Goal: Task Accomplishment & Management: Complete application form

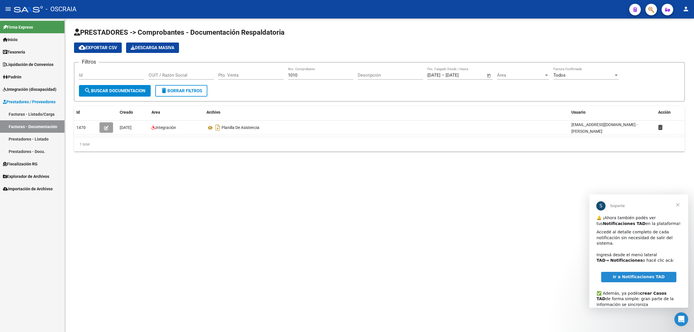
click at [311, 77] on input "1010" at bounding box center [320, 75] width 65 height 5
click at [300, 75] on input "1290" at bounding box center [320, 75] width 65 height 5
type input "1289"
click at [279, 93] on form "Filtros Id CUIT / Razón Social Pto. Venta 1289 Nro. Comprobante Descripción [DA…" at bounding box center [379, 81] width 611 height 39
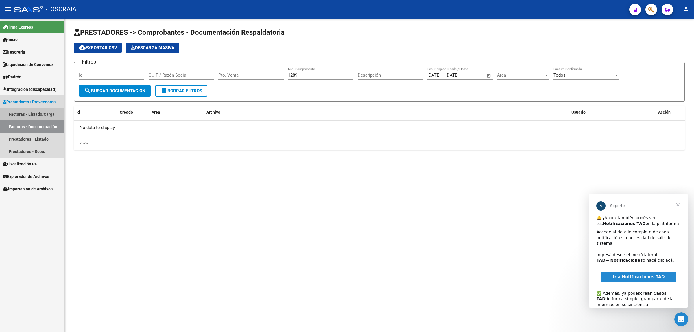
click at [49, 112] on link "Facturas - Listado/Carga" at bounding box center [32, 114] width 65 height 12
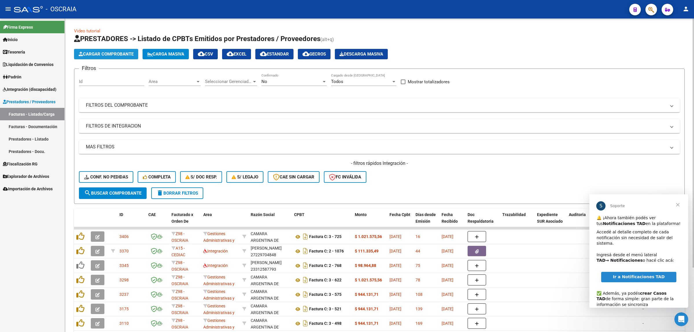
click at [122, 54] on span "Cargar Comprobante" at bounding box center [106, 54] width 55 height 5
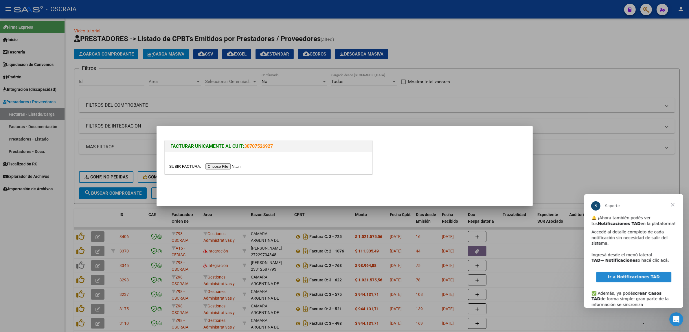
click at [236, 162] on div at bounding box center [268, 163] width 207 height 22
click at [236, 164] on input "file" at bounding box center [205, 166] width 73 height 6
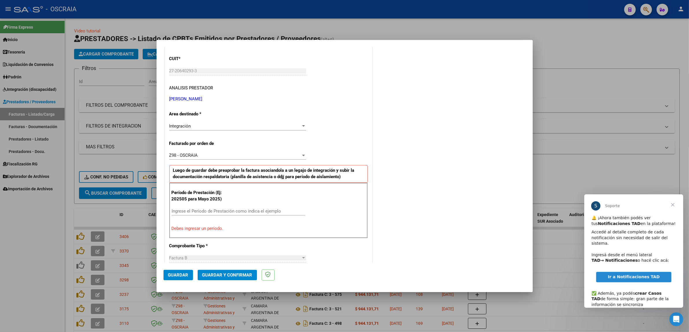
scroll to position [109, 0]
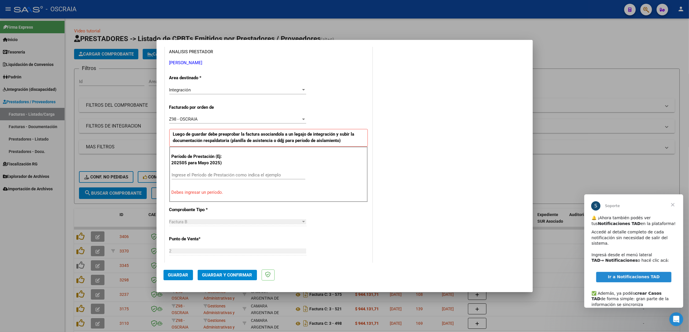
click at [250, 183] on div "Ingrese el Período de Prestación como indica el ejemplo" at bounding box center [239, 178] width 134 height 14
click at [248, 174] on input "Ingrese el Período de Prestación como indica el ejemplo" at bounding box center [239, 174] width 134 height 5
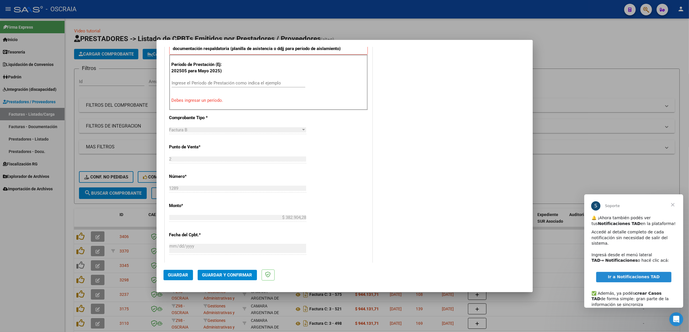
scroll to position [181, 0]
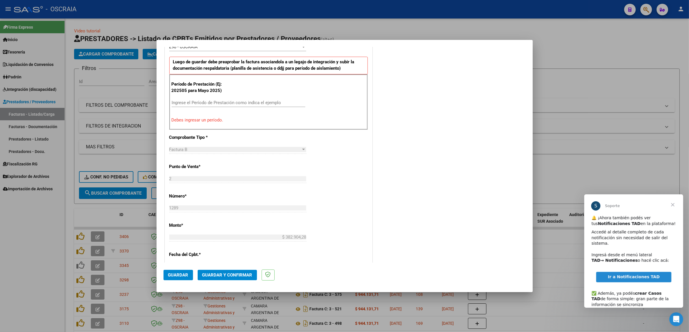
click at [302, 32] on div at bounding box center [344, 166] width 689 height 332
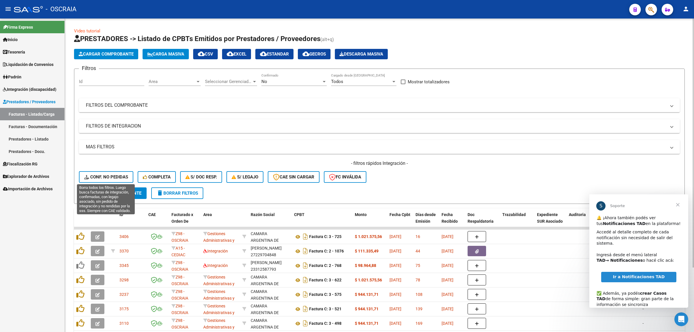
click at [122, 175] on span "Conf. no pedidas" at bounding box center [106, 176] width 44 height 5
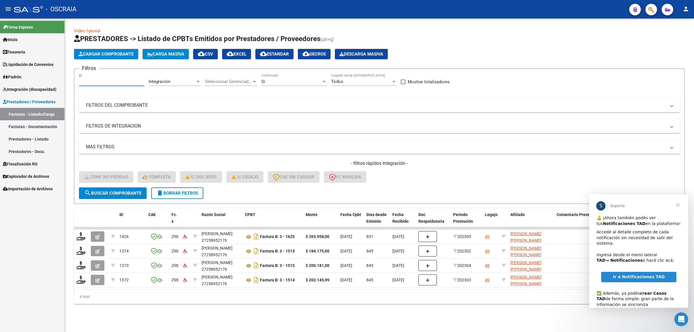
click at [118, 79] on input "Id" at bounding box center [111, 81] width 65 height 5
click at [133, 80] on input "Id" at bounding box center [111, 81] width 65 height 5
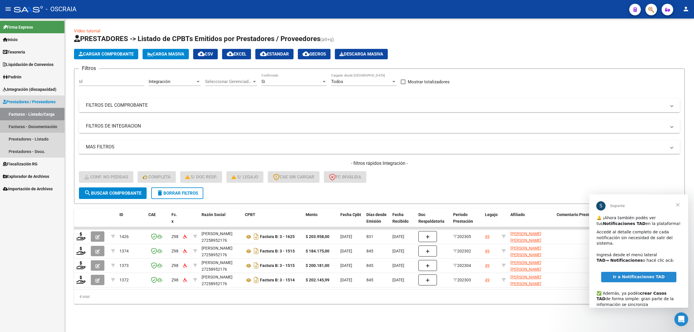
click at [38, 126] on link "Facturas - Documentación" at bounding box center [32, 126] width 65 height 12
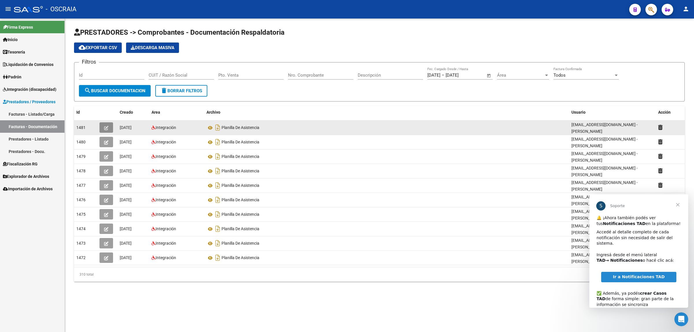
click at [107, 126] on icon "button" at bounding box center [106, 128] width 4 height 4
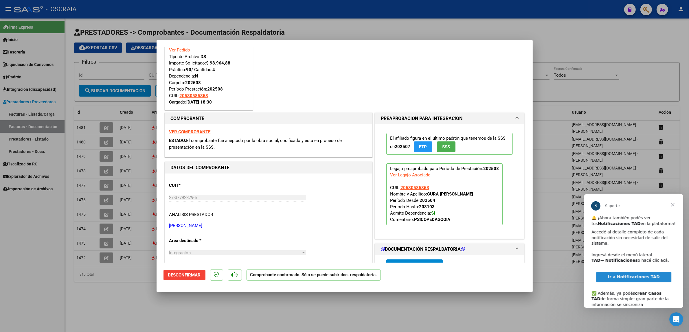
scroll to position [36, 0]
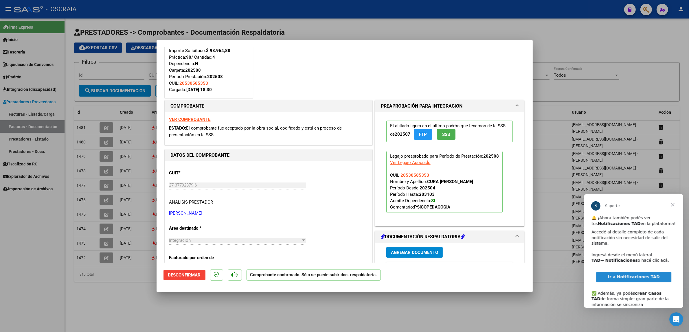
click at [78, 149] on div at bounding box center [344, 166] width 689 height 332
type input "$ 0,00"
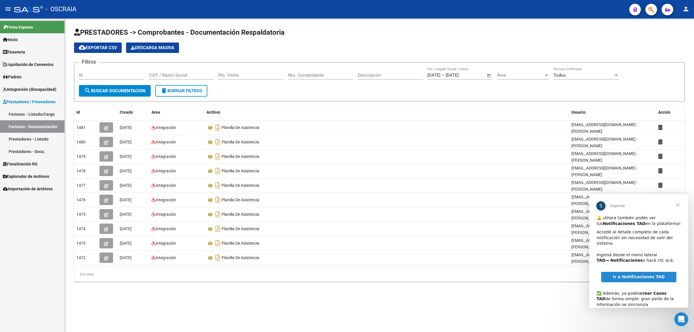
click at [49, 111] on link "Facturas - Listado/Carga" at bounding box center [32, 114] width 65 height 12
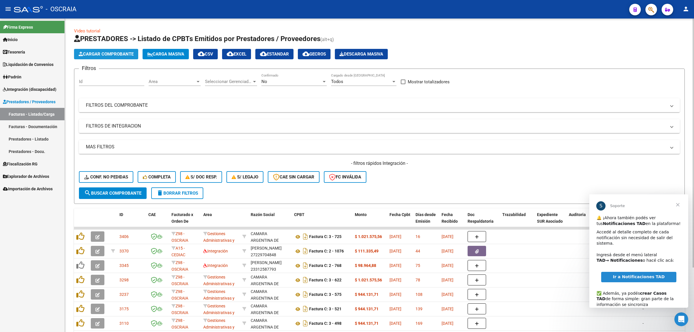
click at [102, 54] on span "Cargar Comprobante" at bounding box center [106, 54] width 55 height 5
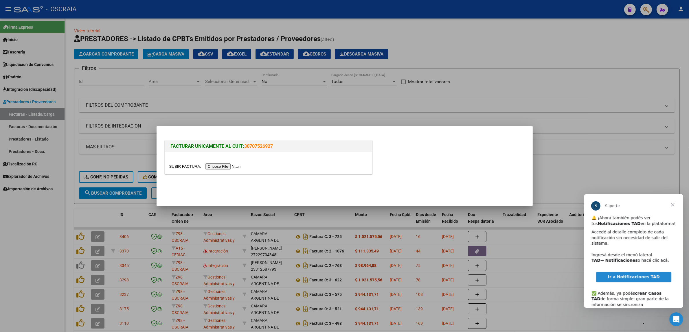
click at [209, 164] on input "file" at bounding box center [205, 166] width 73 height 6
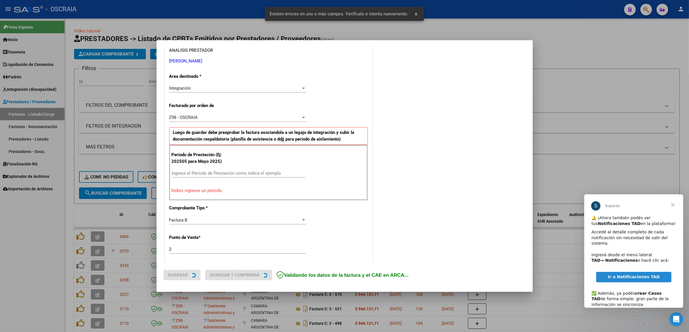
scroll to position [112, 0]
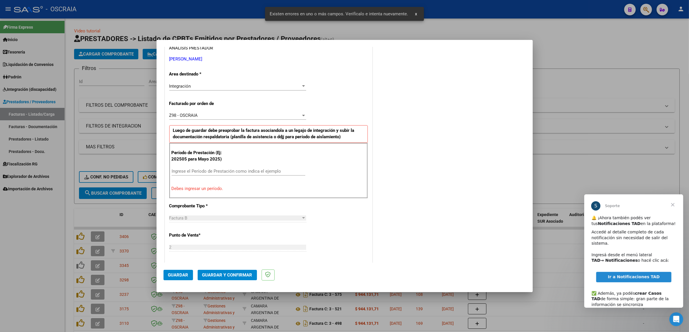
click at [248, 173] on input "Ingrese el Período de Prestación como indica el ejemplo" at bounding box center [239, 171] width 134 height 5
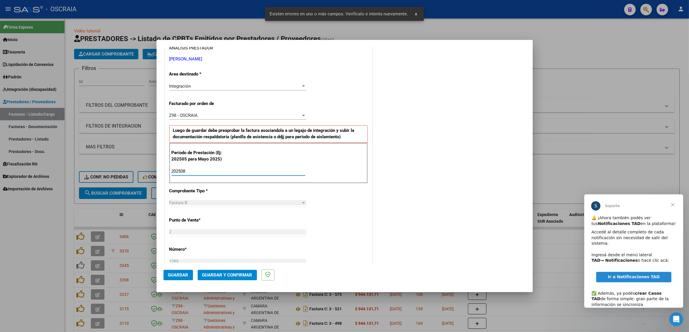
type input "202508"
click at [261, 185] on div "CUIT * 27-20640293-3 Ingresar CUIT ANALISIS PRESTADOR [PERSON_NAME] [PERSON_NAM…" at bounding box center [268, 256] width 207 height 498
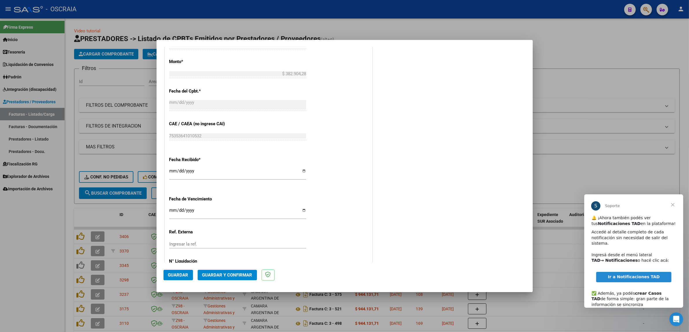
scroll to position [356, 0]
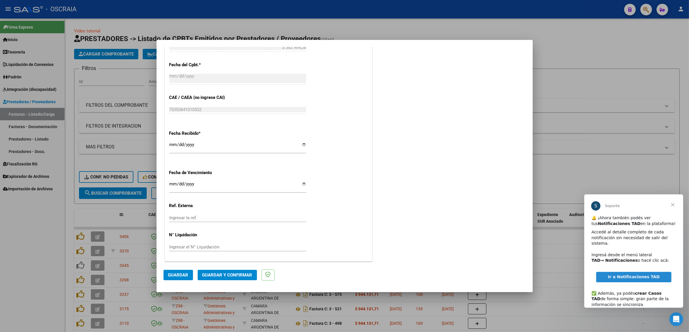
click at [179, 271] on button "Guardar" at bounding box center [178, 275] width 30 height 10
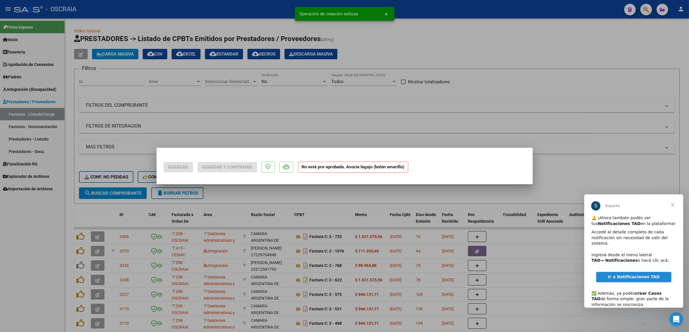
scroll to position [0, 0]
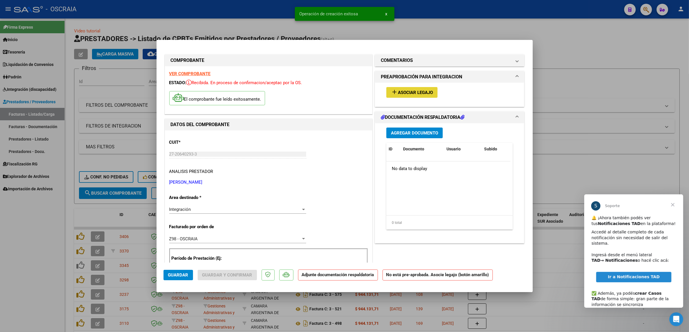
click at [404, 94] on span "Asociar Legajo" at bounding box center [415, 92] width 35 height 5
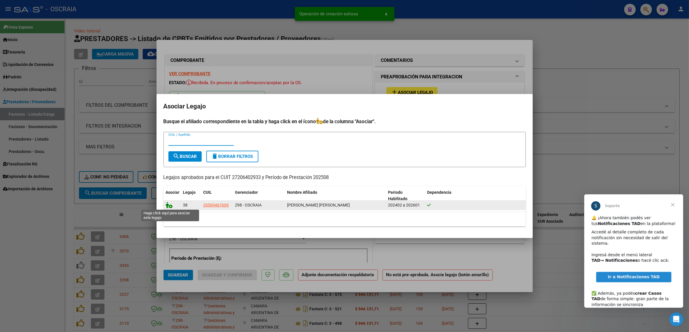
click at [170, 206] on icon at bounding box center [169, 205] width 7 height 6
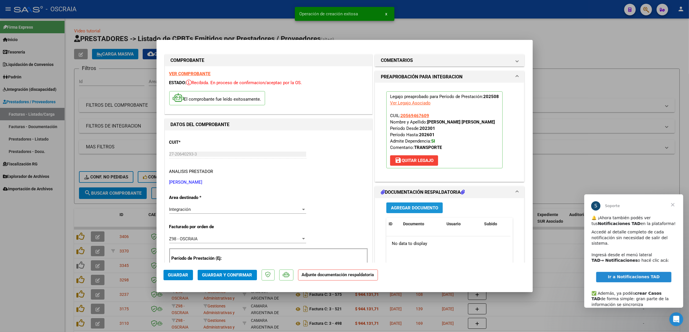
click at [426, 207] on span "Agregar Documento" at bounding box center [414, 207] width 47 height 5
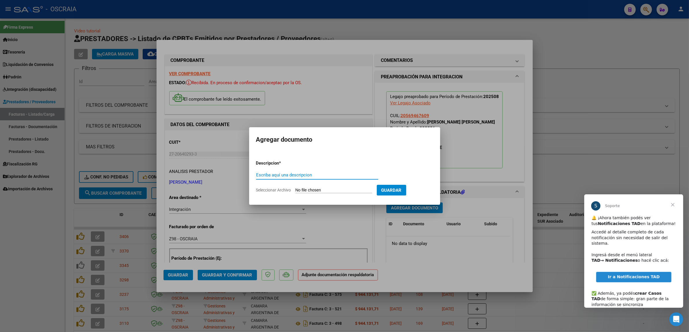
click at [313, 176] on input "Escriba aquí una descripcion" at bounding box center [317, 174] width 122 height 5
click at [331, 174] on input "Escriba aquí una descripcion" at bounding box center [317, 174] width 122 height 5
type input "PLANILLA DE ASISTENCIA"
click at [326, 192] on input "Seleccionar Archivo" at bounding box center [333, 190] width 77 height 5
type input "C:\fakepath\08-2025 [PERSON_NAME] FC1289 TRANSPORTE A ESCUELA ESPECIAL [PERSON_…"
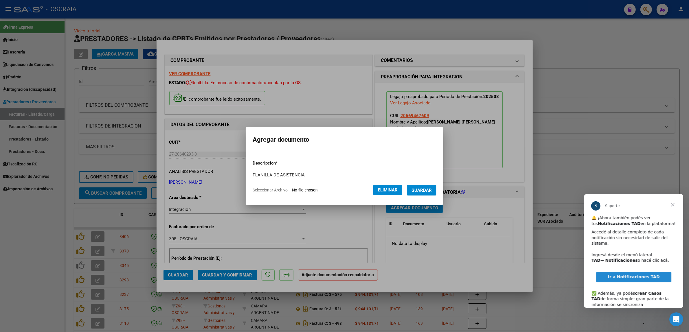
click at [424, 192] on span "Guardar" at bounding box center [421, 190] width 20 height 5
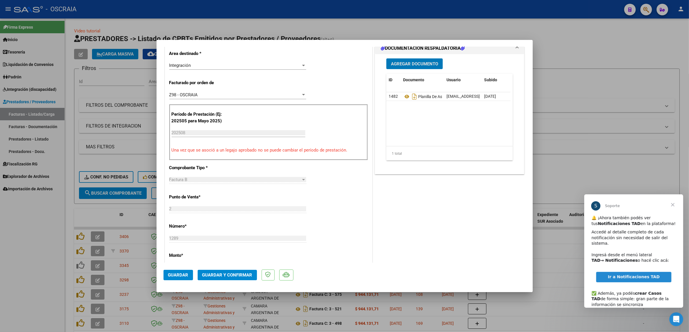
scroll to position [145, 0]
click at [223, 276] on span "Guardar y Confirmar" at bounding box center [227, 275] width 50 height 5
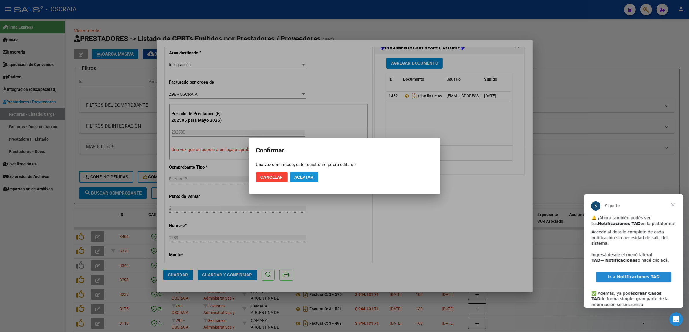
click at [299, 175] on span "Aceptar" at bounding box center [304, 177] width 19 height 5
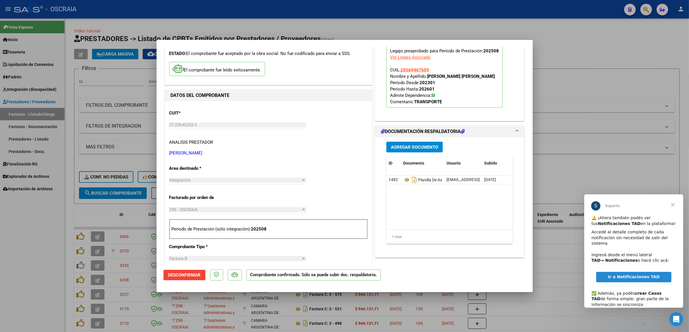
scroll to position [0, 0]
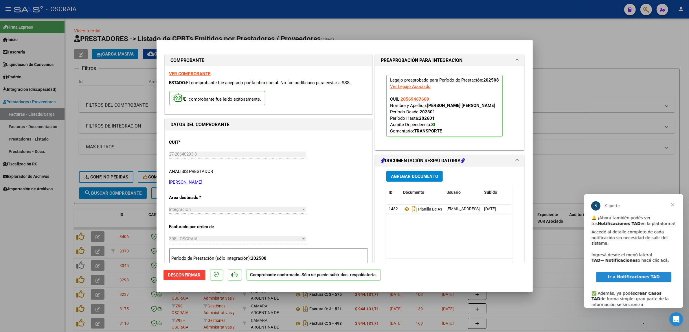
click at [104, 141] on div at bounding box center [344, 166] width 689 height 332
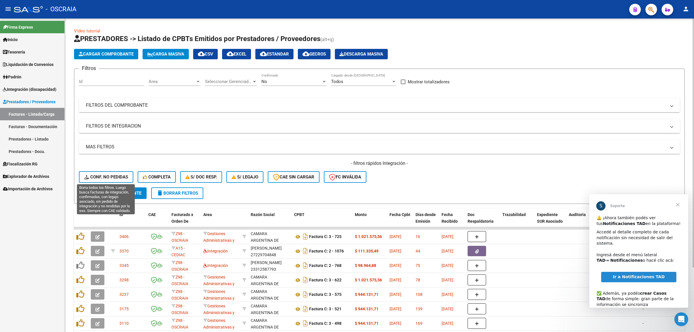
click at [105, 174] on span "Conf. no pedidas" at bounding box center [106, 176] width 44 height 5
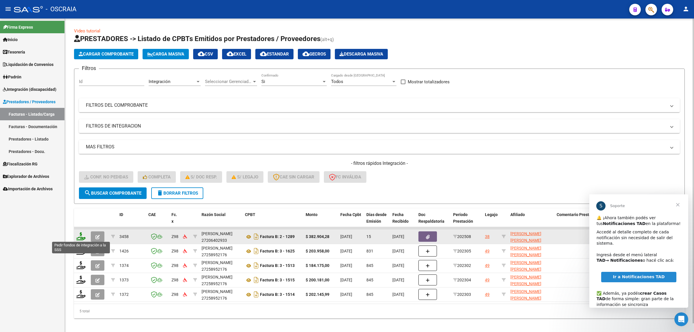
click at [83, 236] on icon at bounding box center [80, 236] width 9 height 8
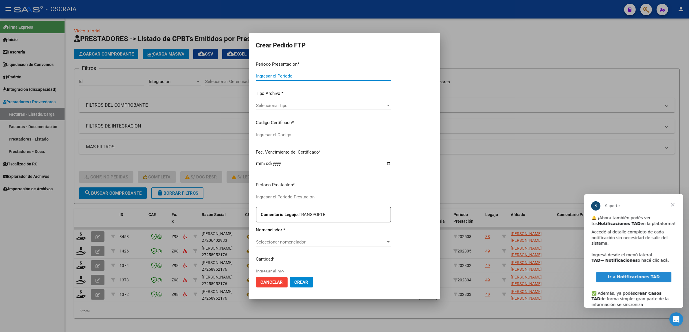
type input "202508"
type input "$ 382.904,28"
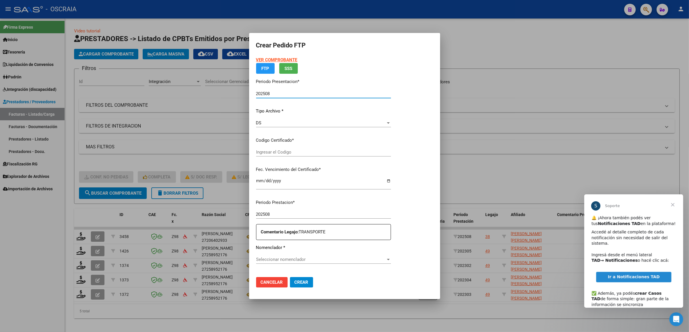
type input "ARG02000569467602021011220260112BS423"
type input "[DATE]"
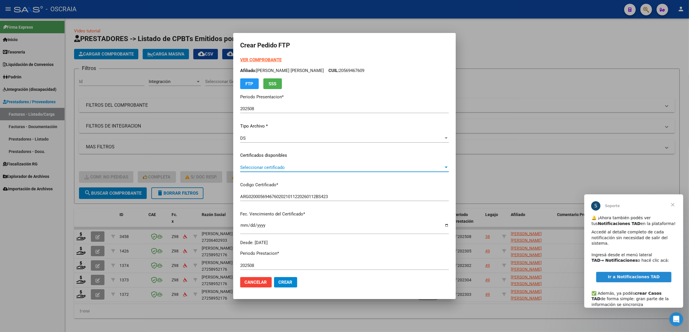
click at [310, 168] on span "Seleccionar certificado" at bounding box center [341, 167] width 203 height 5
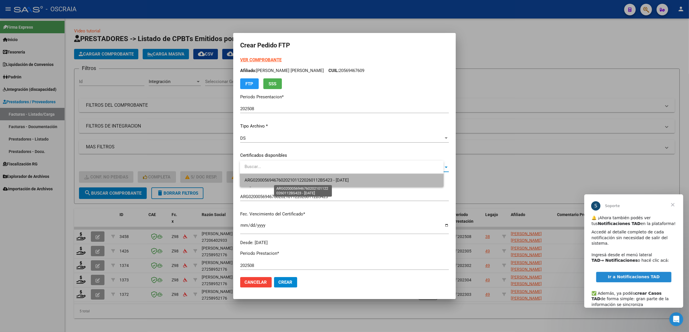
click at [292, 181] on span "ARG02000569467602021011220260112BS423 - [DATE]" at bounding box center [297, 180] width 104 height 5
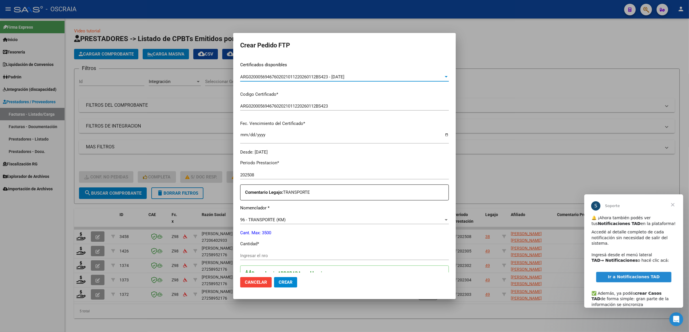
scroll to position [109, 0]
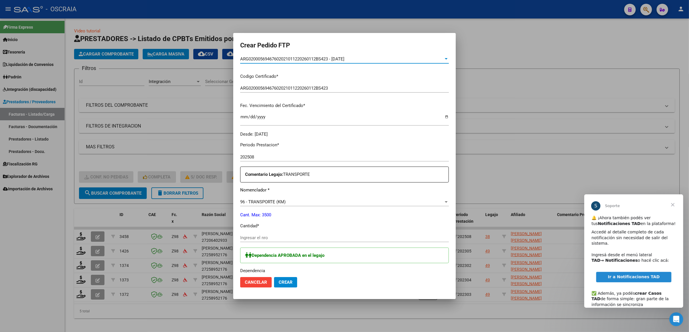
click at [306, 239] on input "Ingresar el nro" at bounding box center [344, 237] width 209 height 5
click at [297, 238] on input "Ingresar el nro" at bounding box center [344, 237] width 209 height 5
type input "523"
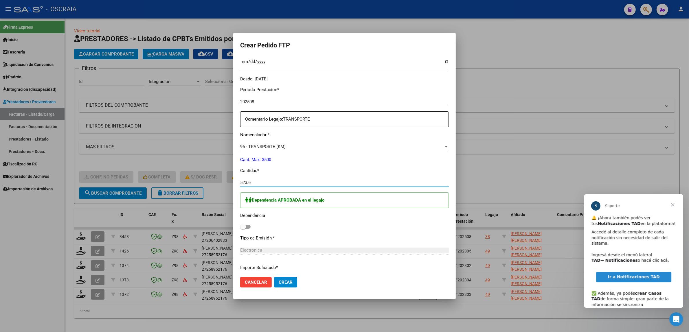
scroll to position [181, 0]
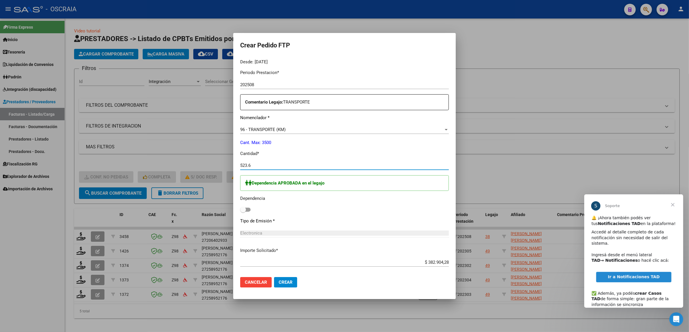
type input "523.6"
click at [251, 208] on span at bounding box center [245, 210] width 10 height 4
click at [243, 212] on input "checkbox" at bounding box center [243, 212] width 0 height 0
checkbox input "true"
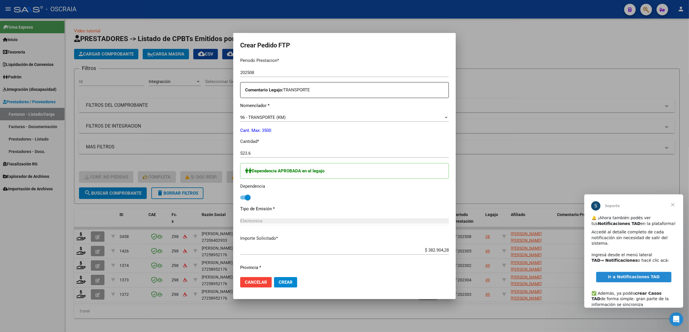
scroll to position [196, 0]
click at [315, 284] on mat-dialog-actions "Cancelar Crear" at bounding box center [344, 283] width 209 height 20
click at [293, 284] on span "Crear" at bounding box center [286, 282] width 14 height 5
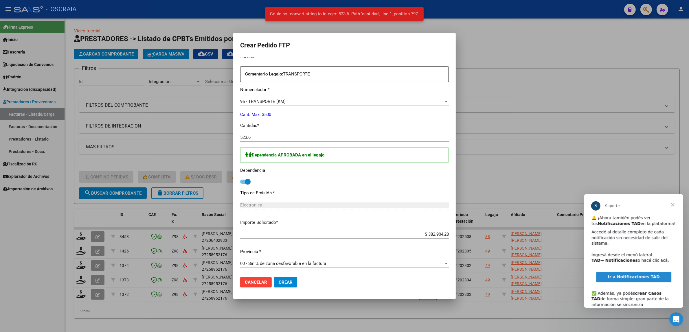
scroll to position [232, 0]
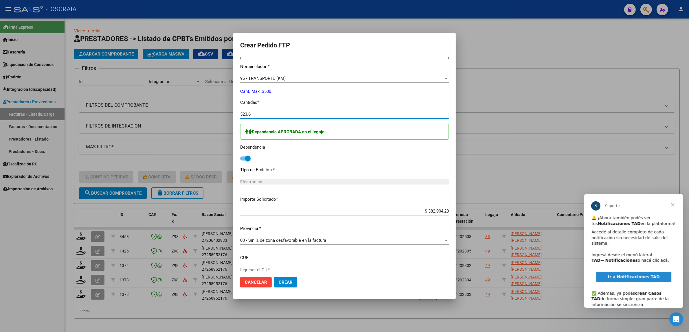
click at [260, 114] on input "523.6" at bounding box center [344, 114] width 209 height 5
click at [267, 121] on div "523.6 Ingresar el nro" at bounding box center [344, 117] width 209 height 14
click at [268, 116] on input "523.6" at bounding box center [344, 114] width 209 height 5
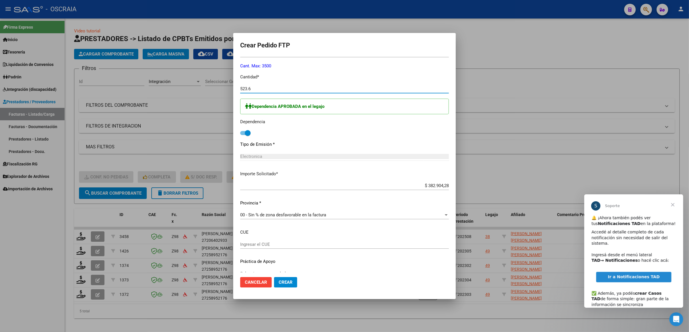
scroll to position [268, 0]
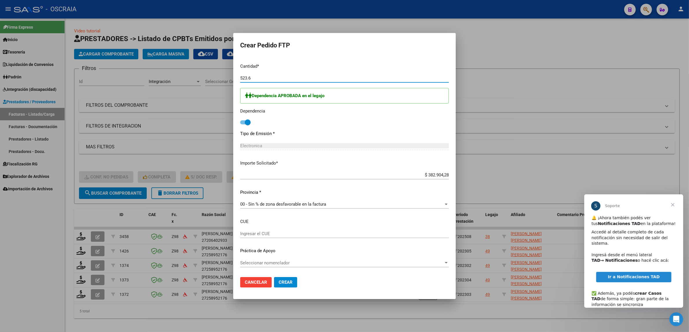
click at [291, 282] on span "Crear" at bounding box center [286, 282] width 14 height 5
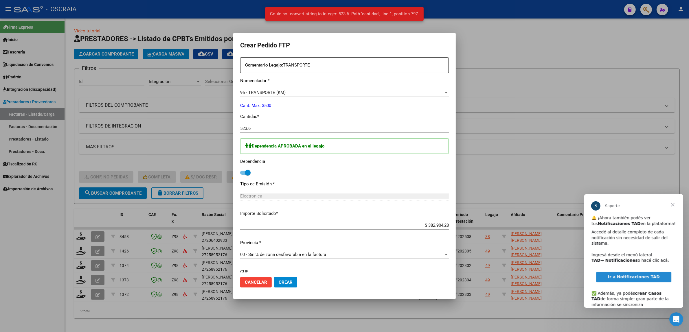
scroll to position [196, 0]
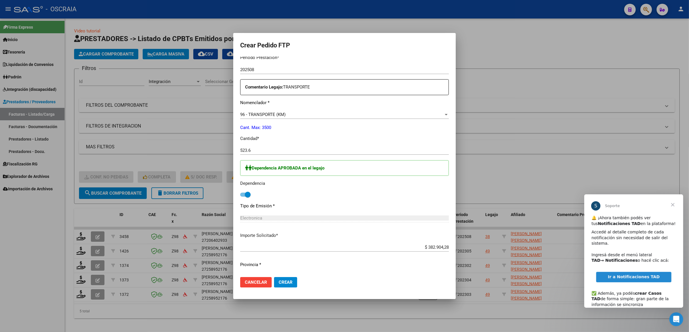
click at [268, 146] on div "523.6 Ingresar el nro" at bounding box center [344, 150] width 209 height 9
click at [299, 188] on div "Dependencia APROBADA en el legajo Dependencia" at bounding box center [344, 179] width 209 height 38
click at [258, 146] on div "523 Ingresar el nro" at bounding box center [344, 150] width 209 height 9
click at [258, 152] on input "523" at bounding box center [344, 150] width 209 height 5
type input "524"
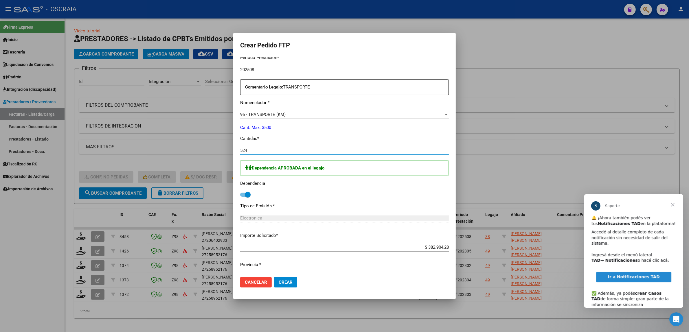
click at [290, 206] on p "Tipo de Emisión *" at bounding box center [344, 206] width 209 height 7
click at [293, 283] on span "Crear" at bounding box center [286, 282] width 14 height 5
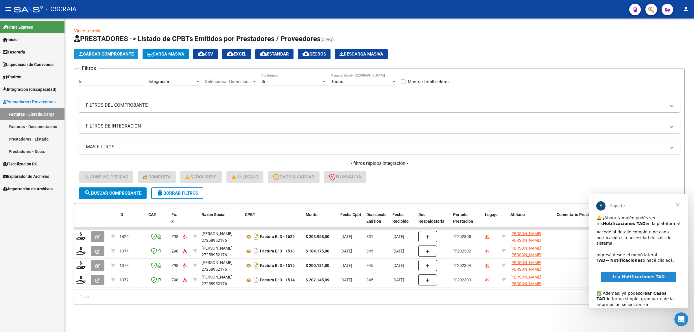
click at [120, 54] on span "Cargar Comprobante" at bounding box center [106, 54] width 55 height 5
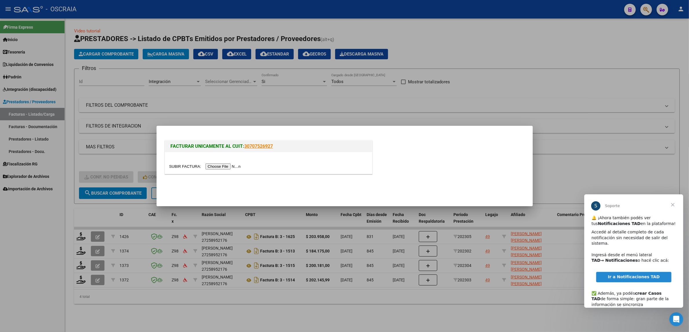
click at [235, 167] on input "file" at bounding box center [205, 166] width 73 height 6
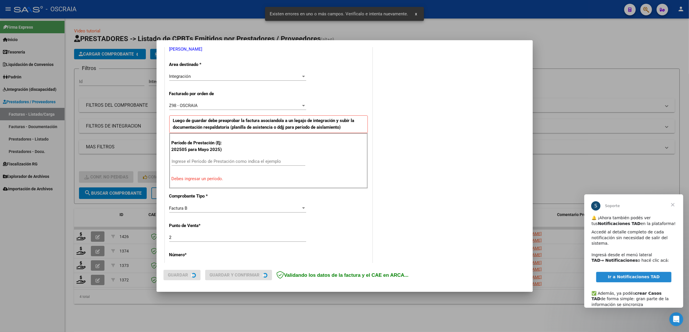
scroll to position [123, 0]
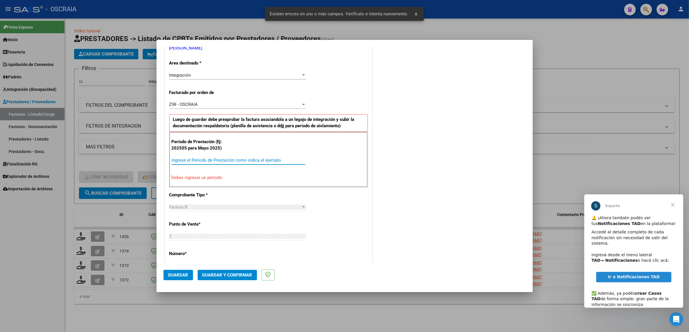
click at [228, 158] on input "Ingrese el Período de Prestación como indica el ejemplo" at bounding box center [239, 160] width 134 height 5
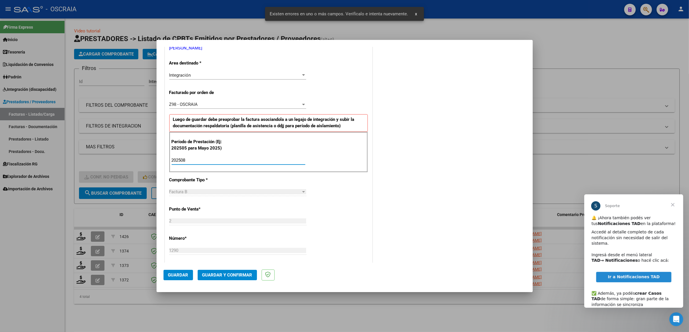
type input "202508"
click at [342, 181] on div "CUIT * 27-20640293-3 Ingresar CUIT ANALISIS PRESTADOR [PERSON_NAME] [PERSON_NAM…" at bounding box center [268, 245] width 207 height 498
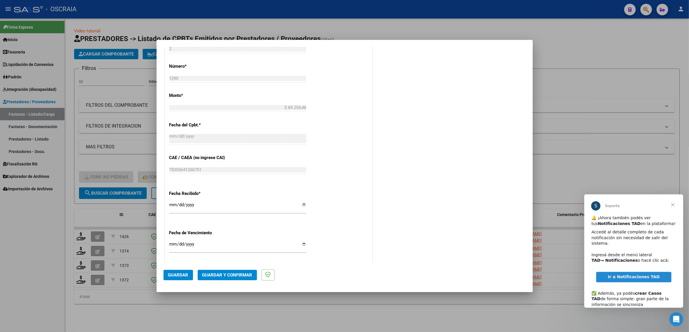
scroll to position [356, 0]
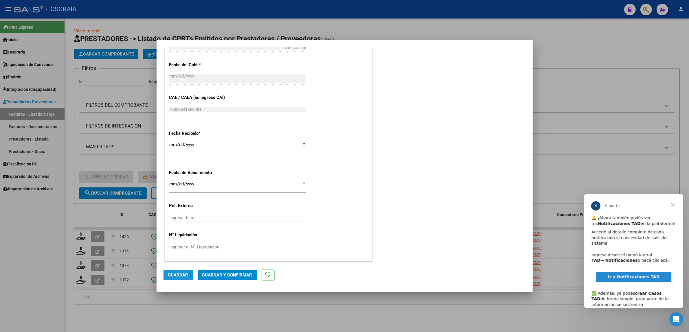
click at [184, 271] on button "Guardar" at bounding box center [178, 275] width 30 height 10
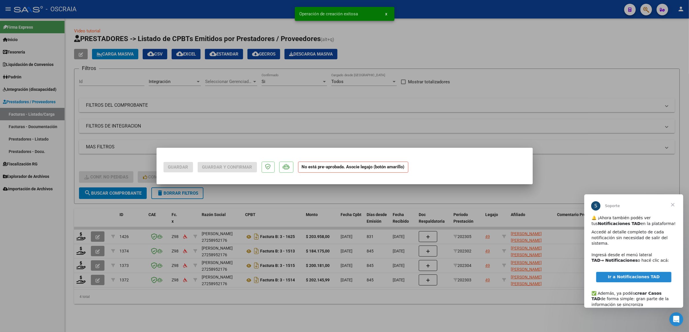
scroll to position [0, 0]
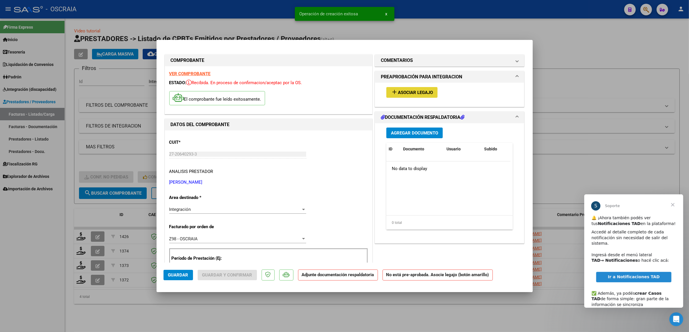
click at [427, 89] on button "add Asociar Legajo" at bounding box center [411, 92] width 51 height 11
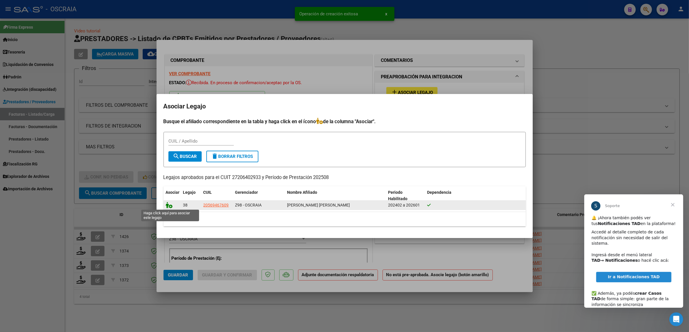
click at [170, 205] on icon at bounding box center [169, 205] width 7 height 6
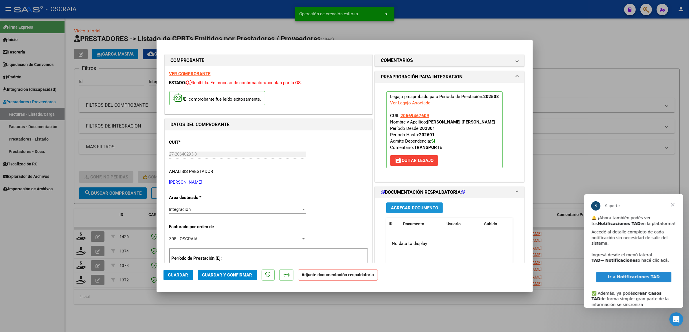
click at [421, 206] on span "Agregar Documento" at bounding box center [414, 207] width 47 height 5
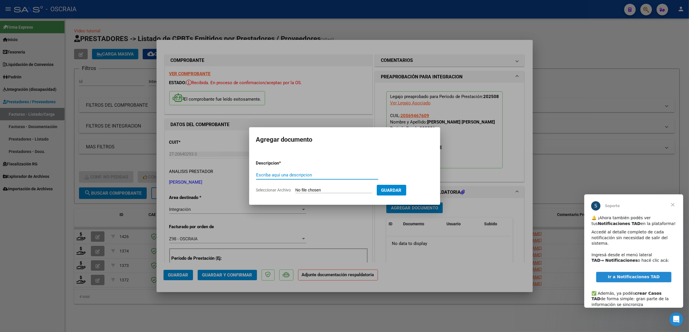
click at [302, 181] on div "Escriba aquí una descripcion" at bounding box center [317, 178] width 122 height 14
click at [299, 178] on div "Escriba aquí una descripcion" at bounding box center [317, 175] width 122 height 9
click at [298, 176] on input "Escriba aquí una descripcion" at bounding box center [317, 174] width 122 height 5
type input "PLANILLA DE ASISTENCIA"
click at [310, 188] on form "Descripcion * PLANILLA DE ASISTENCIA Escriba aquí una descripcion Seleccionar A…" at bounding box center [344, 177] width 177 height 42
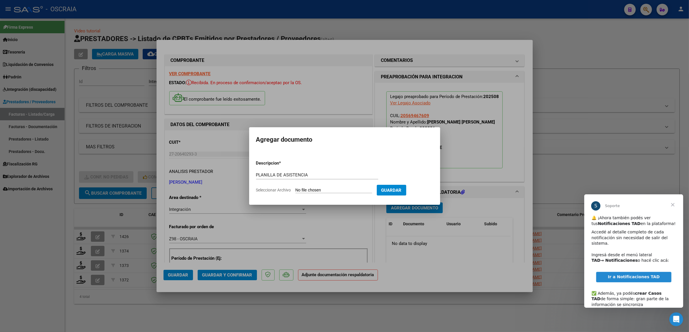
click at [310, 190] on input "Seleccionar Archivo" at bounding box center [333, 190] width 77 height 5
type input "C:\fakepath\08-2025 [PERSON_NAME] FC1289 TRANSPORTE A TERAPIA [PERSON_NAME] PLA…"
click at [426, 190] on span "Guardar" at bounding box center [421, 190] width 20 height 5
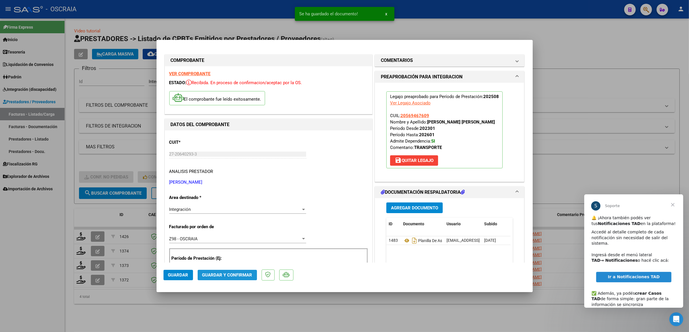
click at [222, 271] on button "Guardar y Confirmar" at bounding box center [227, 275] width 59 height 10
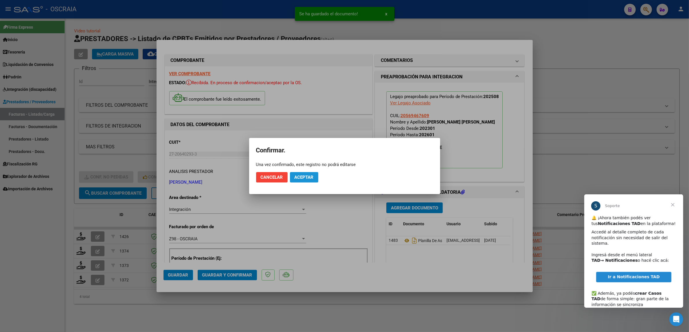
click at [302, 176] on span "Aceptar" at bounding box center [304, 177] width 19 height 5
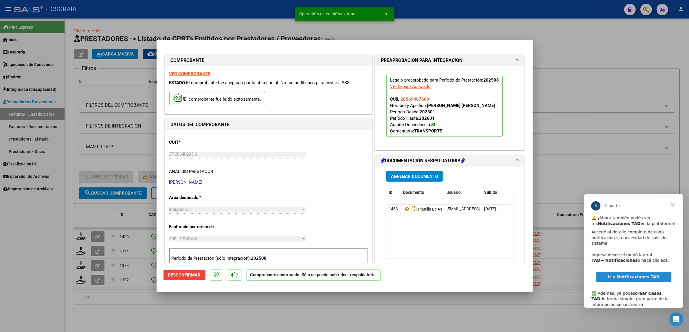
click at [122, 148] on div at bounding box center [344, 166] width 689 height 332
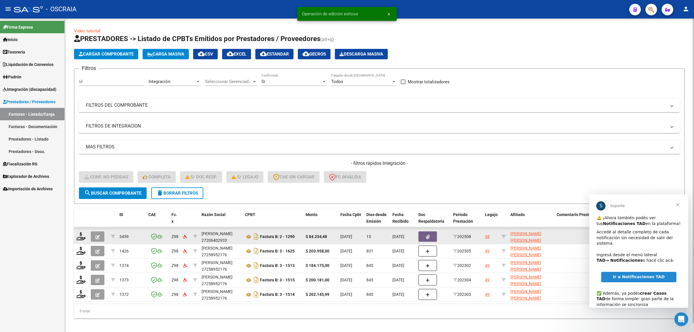
click at [101, 236] on button "button" at bounding box center [98, 236] width 14 height 10
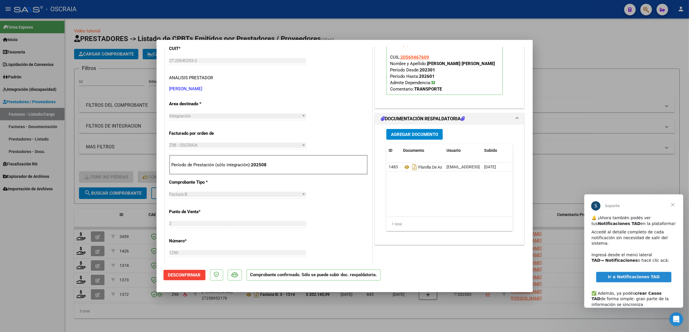
scroll to position [109, 0]
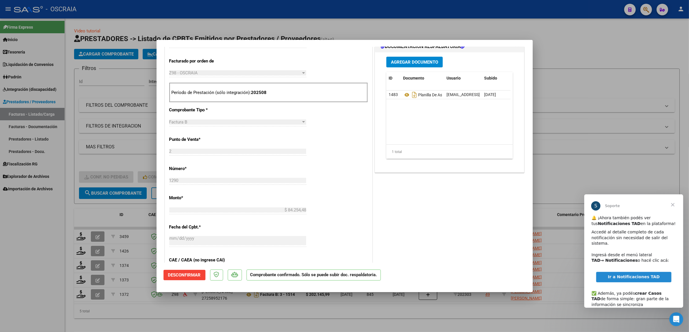
click at [95, 88] on div at bounding box center [344, 166] width 689 height 332
type input "$ 0,00"
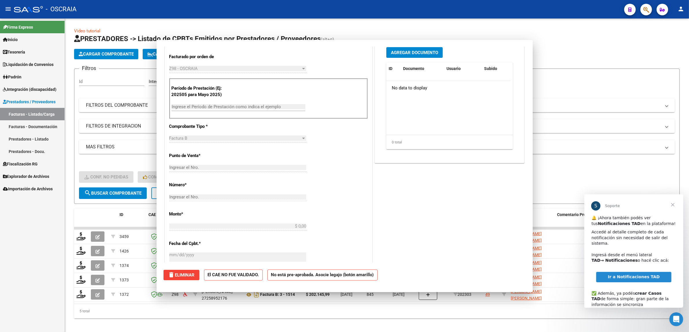
scroll to position [140, 0]
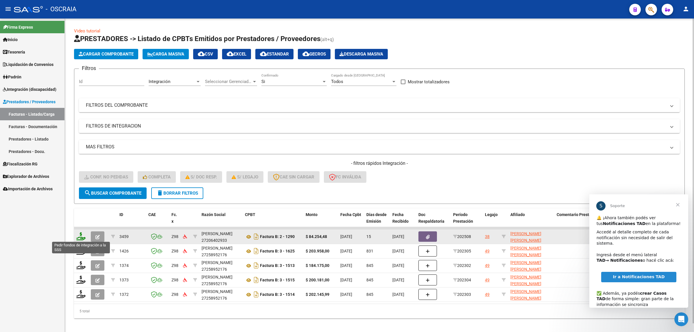
click at [84, 235] on icon at bounding box center [80, 236] width 9 height 8
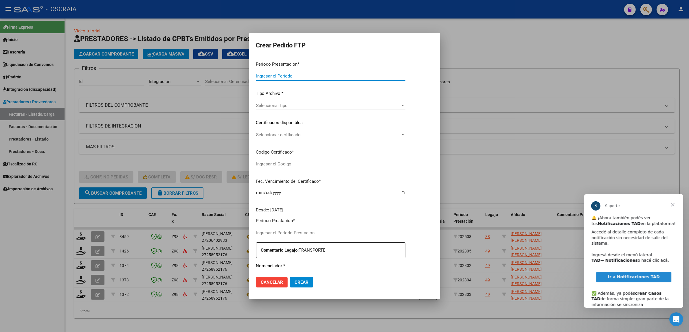
type input "202508"
type input "$ 84.254,48"
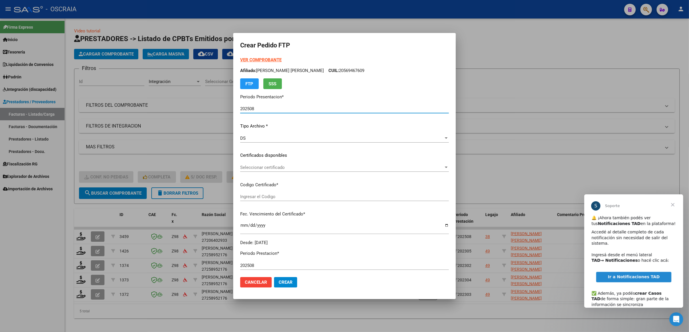
type input "ARG02000569467602021011220260112BS423"
type input "[DATE]"
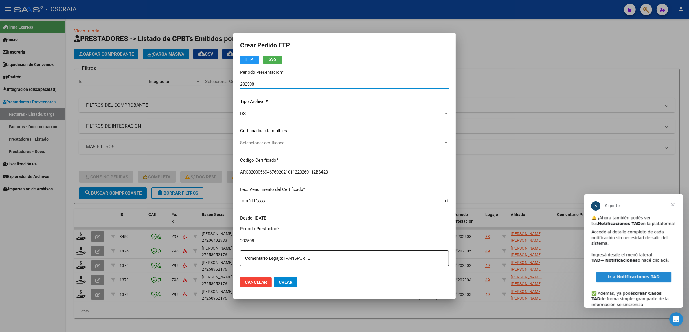
scroll to position [36, 0]
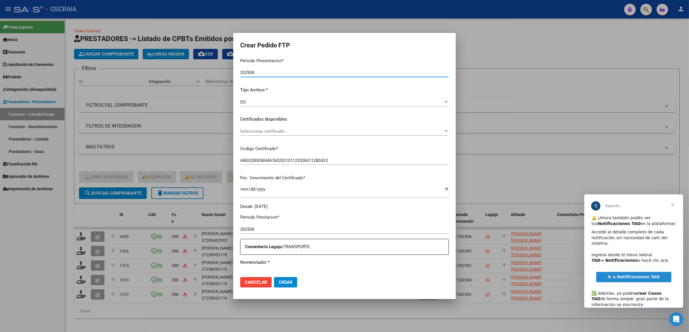
click at [286, 134] on div "Seleccionar certificado Seleccionar certificado" at bounding box center [344, 131] width 209 height 9
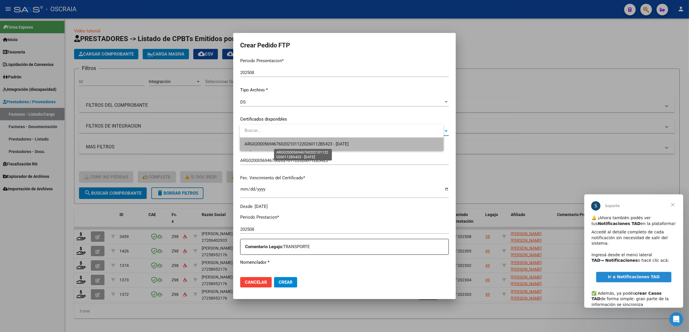
click at [305, 146] on span "ARG02000569467602021011220260112BS423 - [DATE]" at bounding box center [297, 143] width 104 height 5
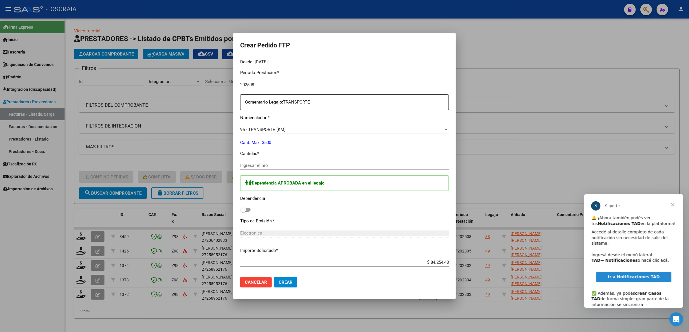
scroll to position [217, 0]
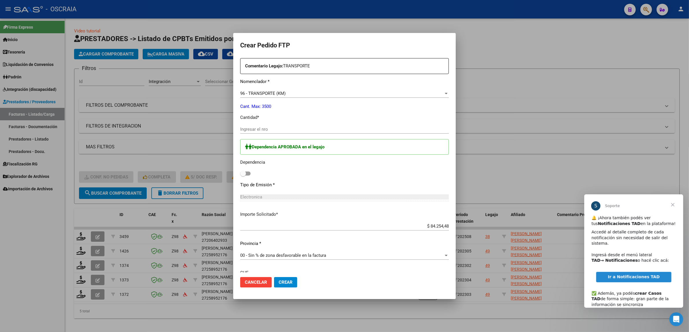
click at [280, 128] on input "Ingresar el nro" at bounding box center [344, 129] width 209 height 5
type input "115"
click at [292, 172] on div "Dependencia APROBADA en el legajo Dependencia" at bounding box center [344, 158] width 209 height 38
click at [252, 177] on div "Dependencia APROBADA en el legajo Dependencia" at bounding box center [344, 158] width 209 height 38
click at [246, 174] on span at bounding box center [243, 174] width 6 height 6
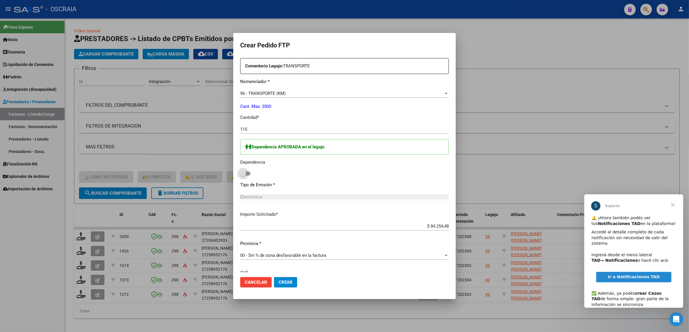
click at [243, 176] on input "checkbox" at bounding box center [243, 176] width 0 height 0
checkbox input "true"
click at [288, 177] on div "Dependencia APROBADA en el legajo Dependencia" at bounding box center [344, 158] width 209 height 38
click at [293, 131] on input "115" at bounding box center [344, 129] width 209 height 5
click at [294, 163] on p "Dependencia" at bounding box center [344, 162] width 209 height 7
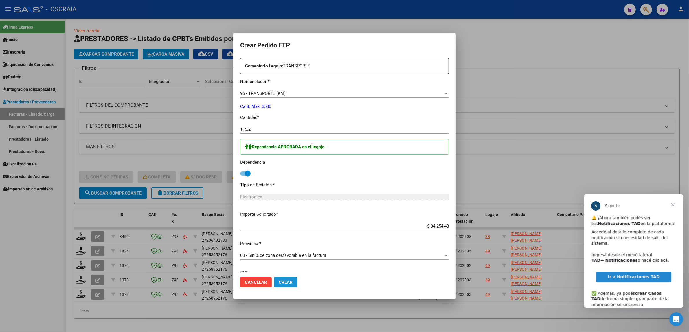
click at [289, 285] on button "Crear" at bounding box center [285, 282] width 23 height 10
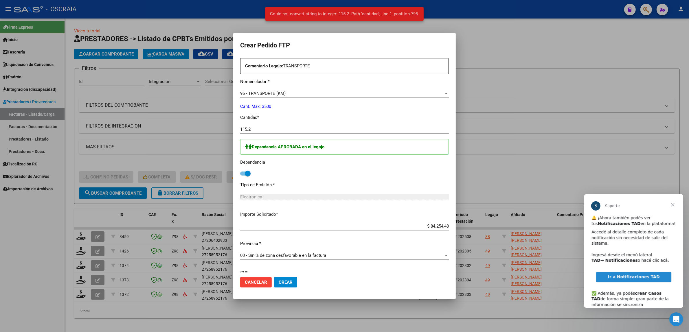
click at [289, 133] on div "115.2 Ingresar el nro" at bounding box center [344, 129] width 209 height 9
type input "115"
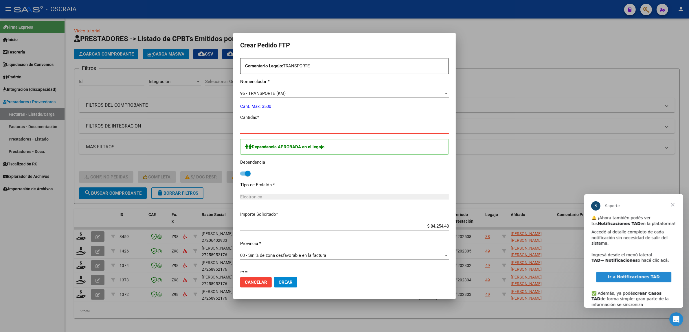
type input "115.2"
click at [301, 161] on p "Dependencia" at bounding box center [344, 162] width 209 height 7
click at [295, 279] on button "Crear" at bounding box center [285, 282] width 23 height 10
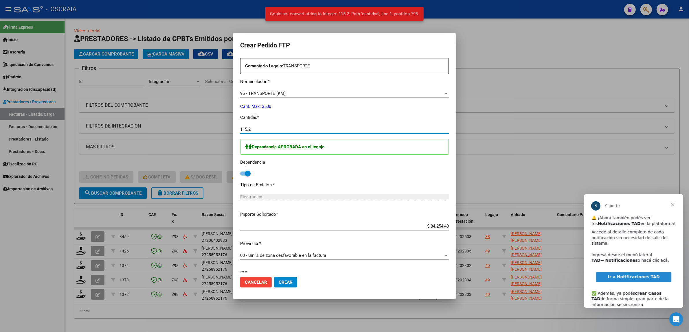
click at [271, 127] on input "115.2" at bounding box center [344, 129] width 209 height 5
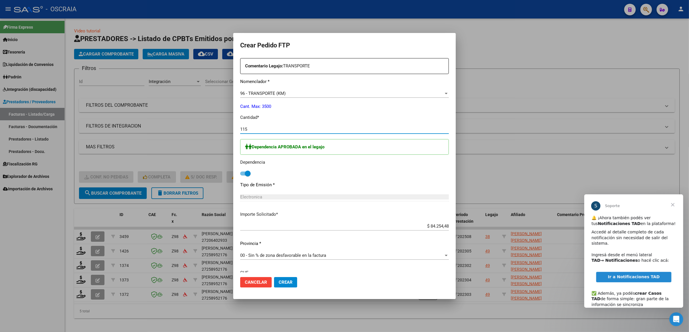
type input "115"
click at [293, 278] on button "Crear" at bounding box center [285, 282] width 23 height 10
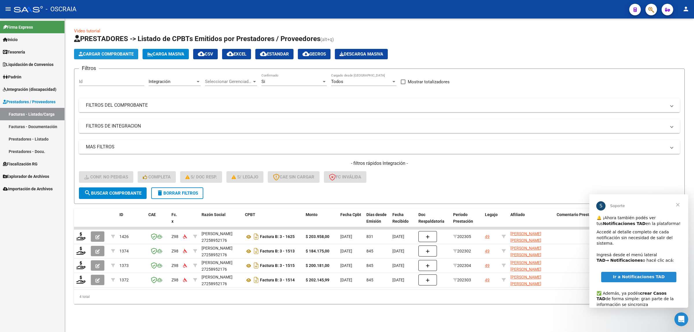
click at [105, 58] on button "Cargar Comprobante" at bounding box center [106, 54] width 64 height 10
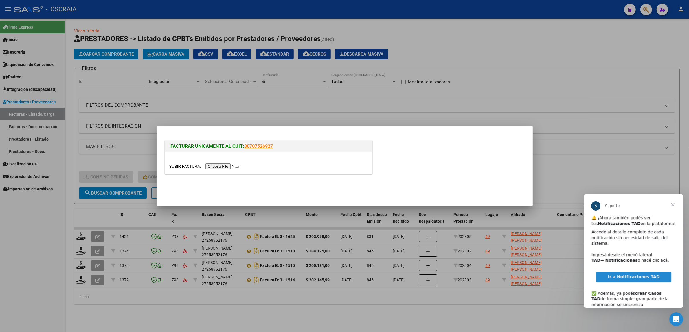
click at [234, 169] on input "file" at bounding box center [205, 166] width 73 height 6
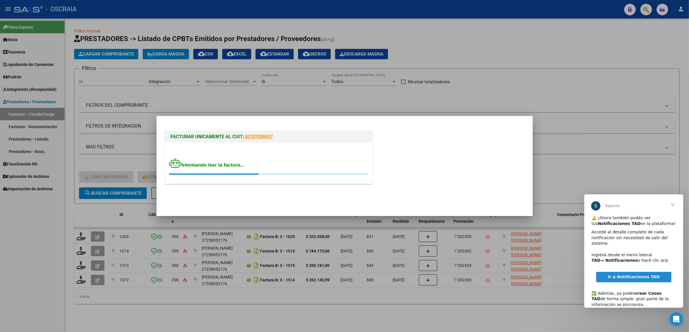
click at [673, 203] on span "Cerrar" at bounding box center [672, 204] width 21 height 21
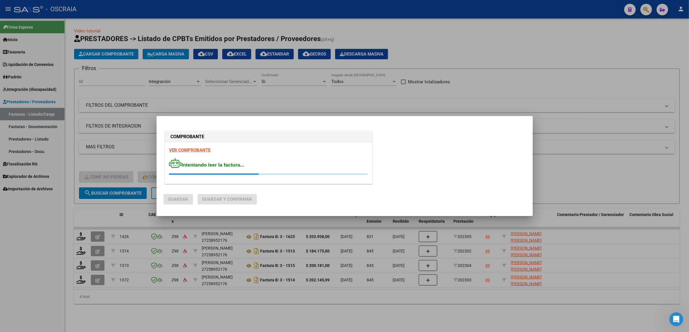
click at [374, 155] on div "COMPROBANTE VER COMPROBANTE Intentando leer la factura..." at bounding box center [344, 159] width 362 height 58
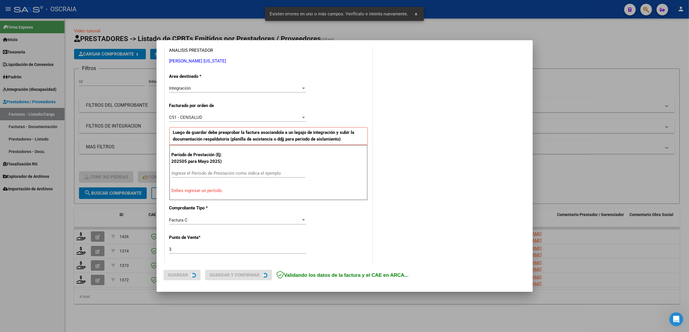
scroll to position [112, 0]
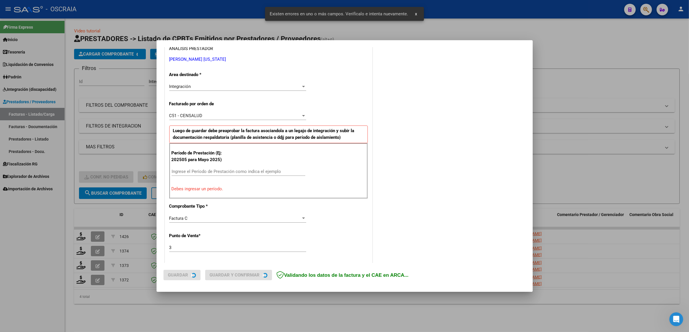
click at [263, 177] on div "Ingrese el Período de Prestación como indica el ejemplo" at bounding box center [239, 174] width 134 height 14
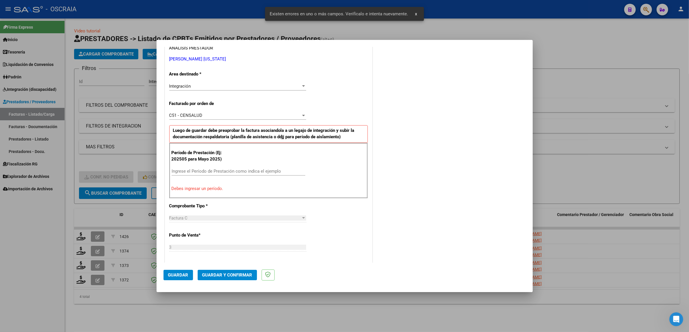
click at [261, 172] on input "Ingrese el Período de Prestación como indica el ejemplo" at bounding box center [239, 171] width 134 height 5
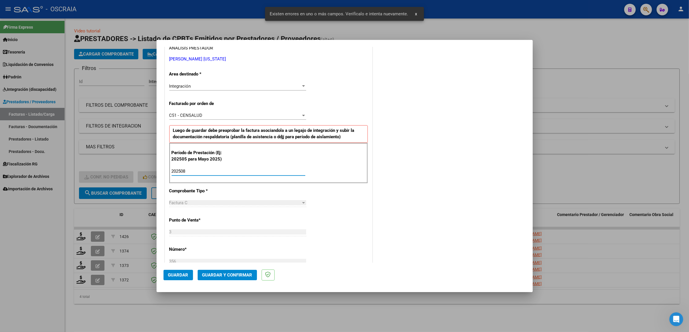
type input "202508"
click at [268, 187] on div "CUIT * 27-36099644-7 Ingresar CUIT ANALISIS PRESTADOR [PERSON_NAME] [US_STATE][…" at bounding box center [268, 256] width 207 height 498
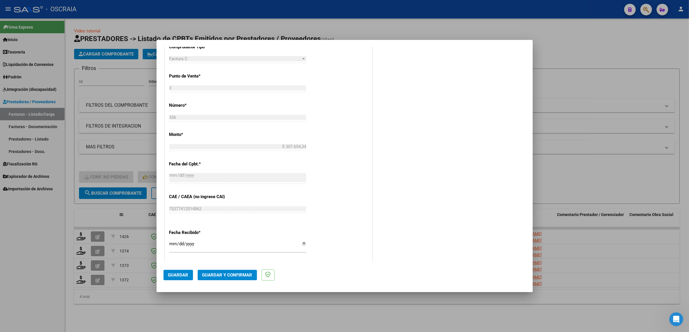
scroll to position [257, 0]
click at [182, 273] on span "Guardar" at bounding box center [178, 275] width 20 height 5
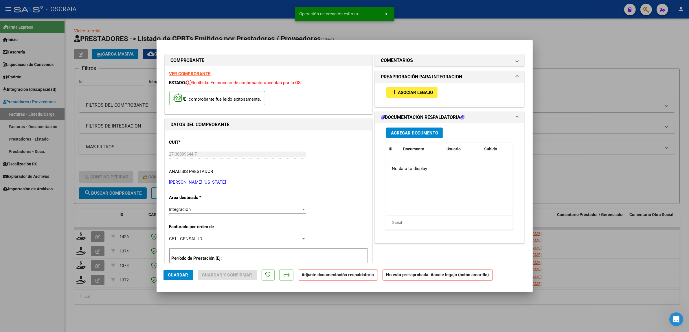
click at [403, 94] on span "Asociar Legajo" at bounding box center [415, 92] width 35 height 5
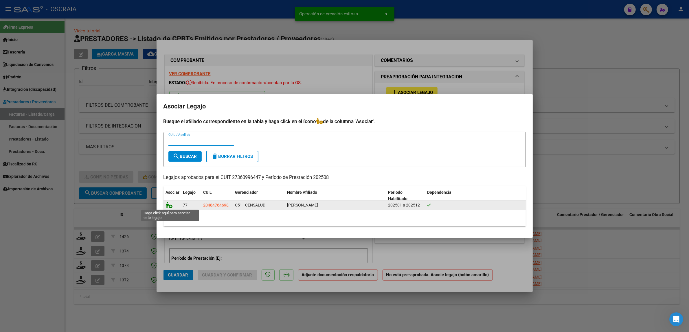
click at [167, 206] on icon at bounding box center [169, 205] width 7 height 6
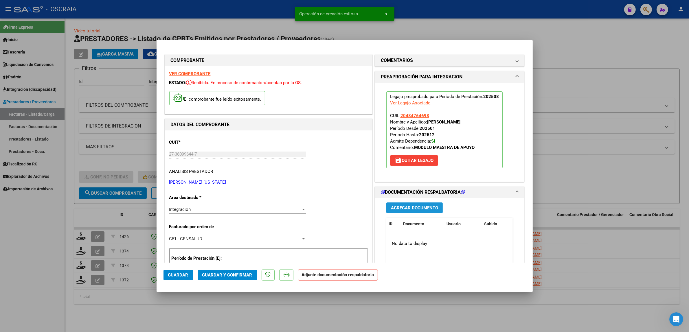
click at [396, 210] on span "Agregar Documento" at bounding box center [414, 207] width 47 height 5
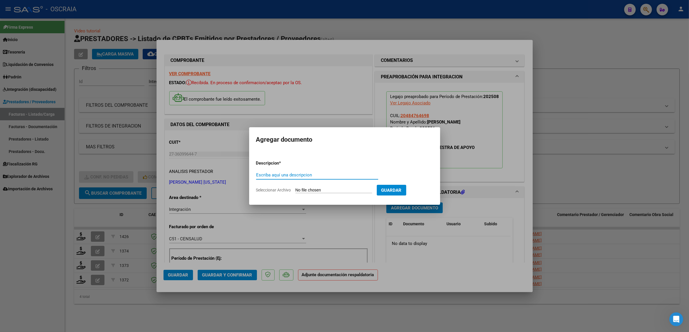
click at [318, 172] on div "Escriba aquí una descripcion" at bounding box center [317, 175] width 122 height 9
click at [318, 174] on input "Escriba aquí una descripcion" at bounding box center [317, 174] width 122 height 5
click at [316, 176] on input "Escriba aquí una descripcion" at bounding box center [317, 174] width 122 height 5
type input "PLANILLA DE ASISTENCIA"
click at [331, 192] on input "Seleccionar Archivo" at bounding box center [333, 190] width 77 height 5
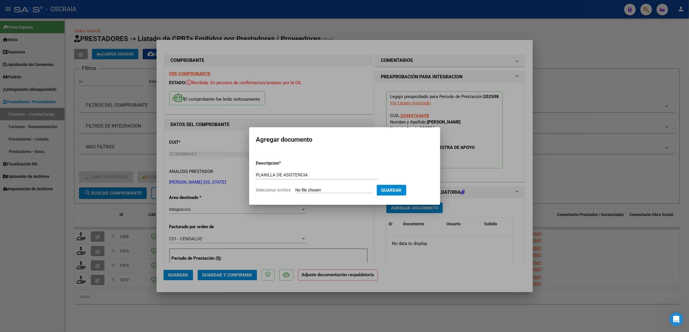
type input "C:\fakepath\08-2025 [PERSON_NAME] [US_STATE] FC356 MODULO MAESTRA DE APOYO [PER…"
click at [433, 185] on button "Guardar" at bounding box center [422, 190] width 30 height 11
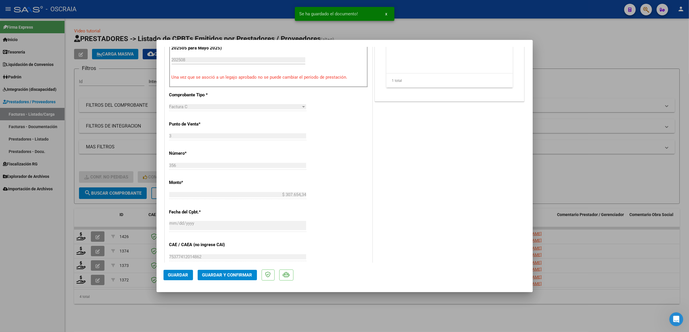
scroll to position [253, 0]
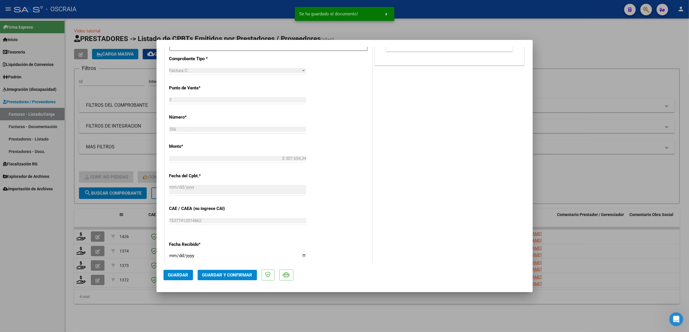
click at [241, 275] on span "Guardar y Confirmar" at bounding box center [227, 275] width 50 height 5
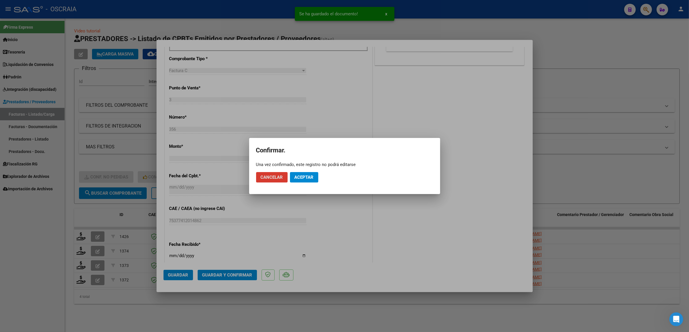
click at [304, 177] on span "Aceptar" at bounding box center [304, 177] width 19 height 5
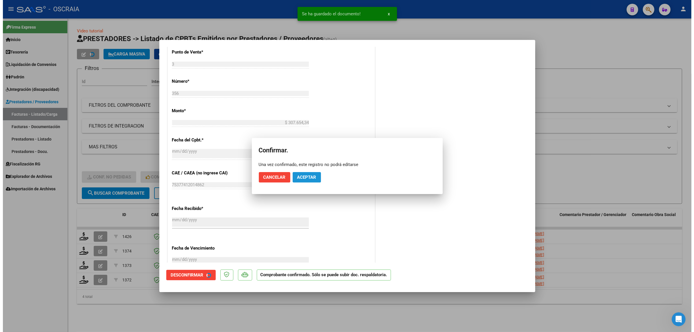
scroll to position [217, 0]
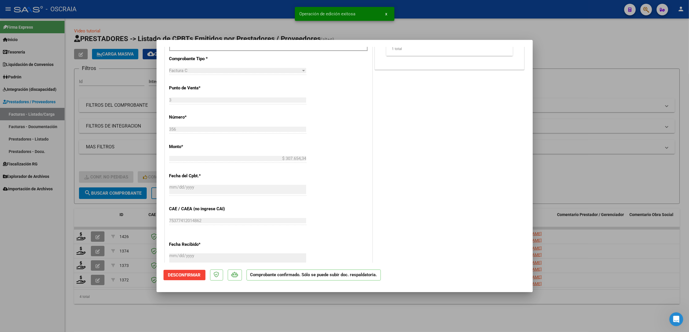
click at [141, 136] on div at bounding box center [344, 166] width 689 height 332
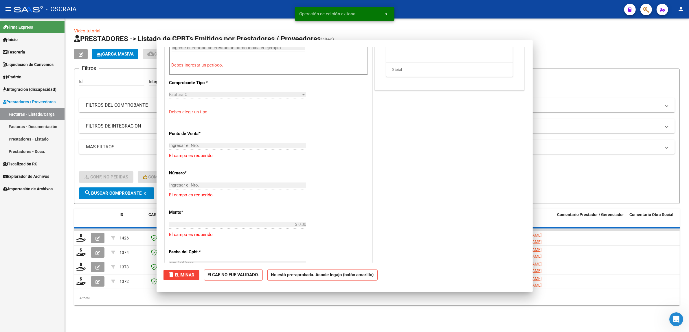
scroll to position [0, 0]
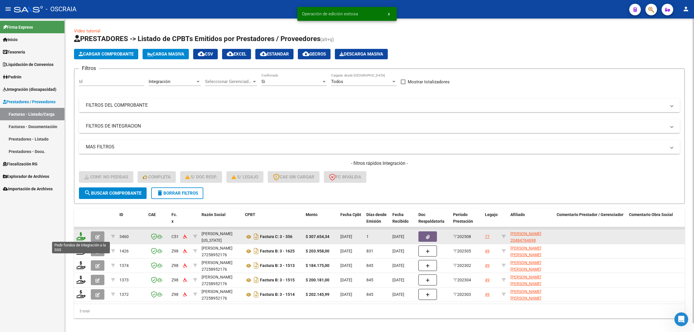
click at [82, 235] on icon at bounding box center [80, 236] width 9 height 8
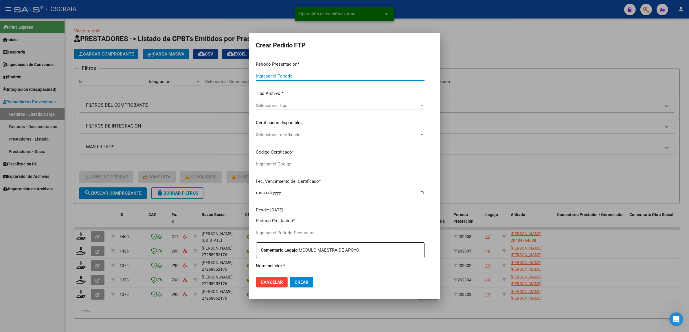
type input "202508"
type input "$ 307.654,34"
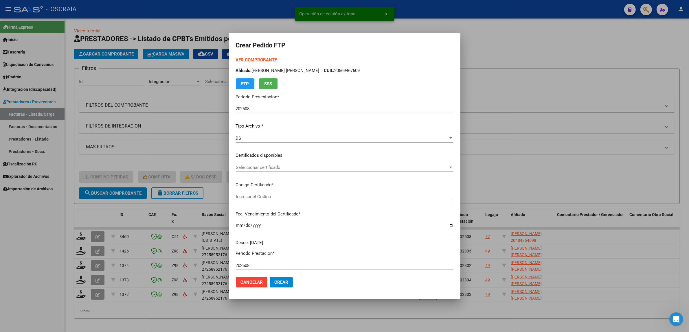
type input "ARG02000484764692021121020241210ERI186"
type input "[DATE]"
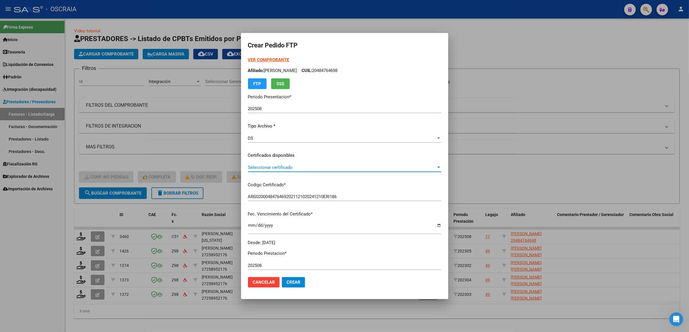
click at [287, 166] on span "Seleccionar certificado" at bounding box center [342, 167] width 188 height 5
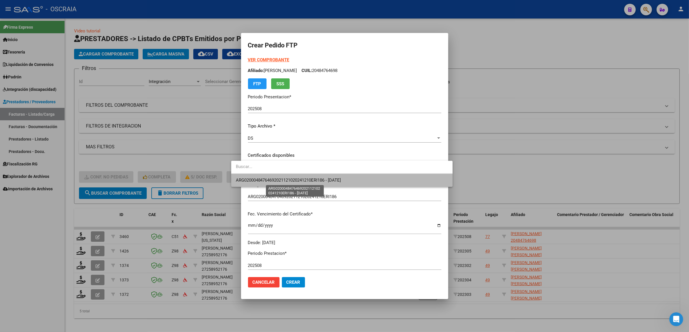
click at [341, 180] on span "ARG02000484764692021121020241210ERI186 - [DATE]" at bounding box center [288, 180] width 105 height 5
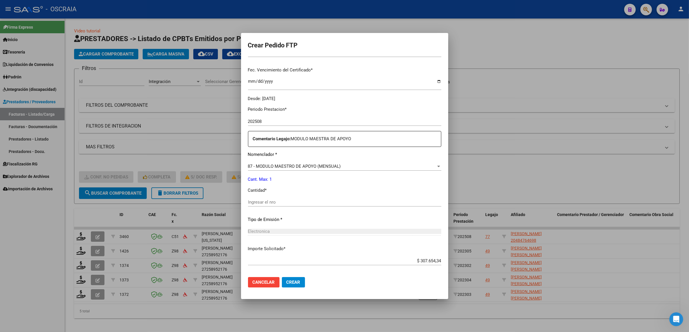
scroll to position [145, 0]
click at [275, 200] on input "Ingresar el nro" at bounding box center [344, 201] width 193 height 5
type input "1"
click at [320, 229] on div "Electronica" at bounding box center [344, 230] width 193 height 5
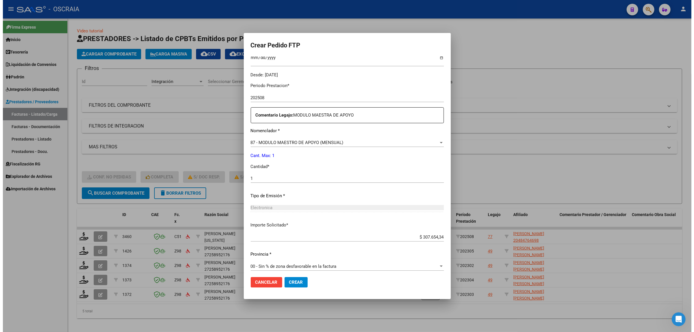
scroll to position [171, 0]
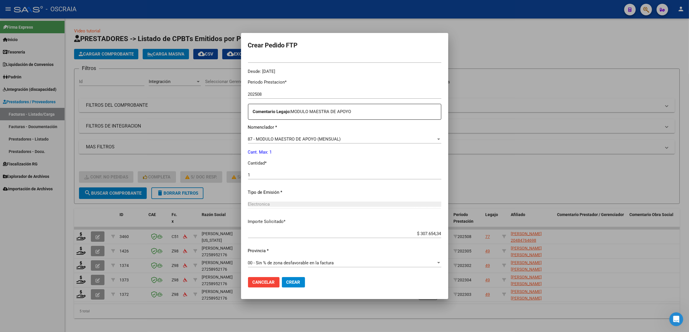
click at [286, 280] on span "Crear" at bounding box center [293, 282] width 14 height 5
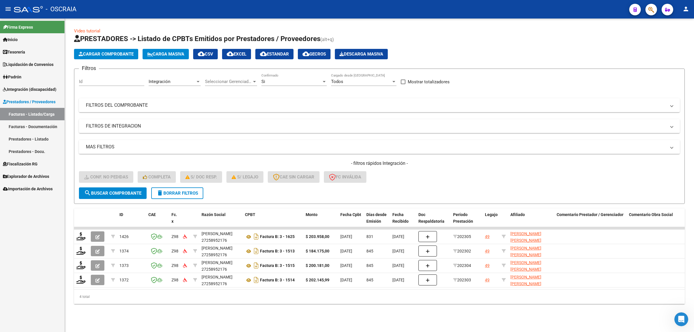
click at [44, 126] on link "Facturas - Documentación" at bounding box center [32, 126] width 65 height 12
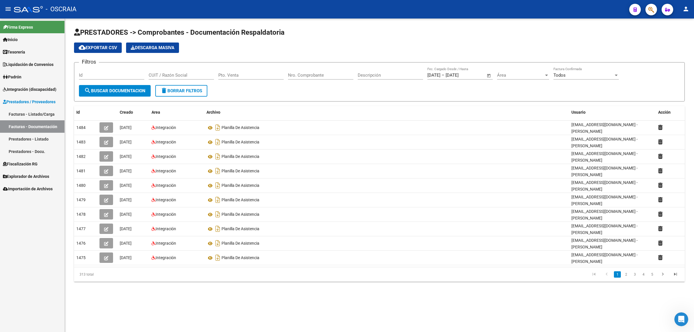
click at [317, 76] on input "Nro. Comprobante" at bounding box center [320, 75] width 65 height 5
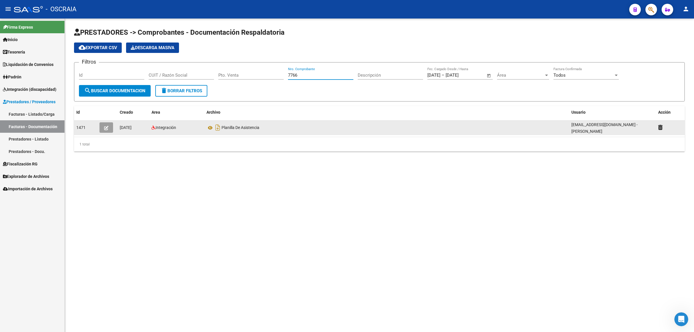
type input "7766"
click at [112, 126] on button "button" at bounding box center [107, 127] width 14 height 10
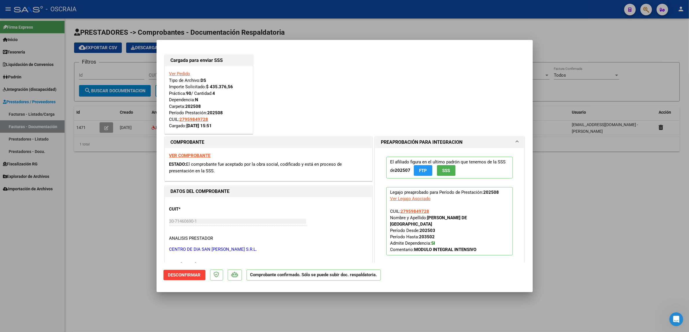
click at [559, 143] on div at bounding box center [344, 166] width 689 height 332
type input "$ 0,00"
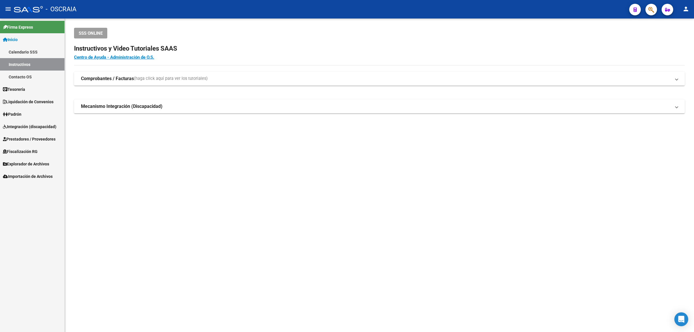
click at [654, 7] on icon "button" at bounding box center [652, 9] width 6 height 7
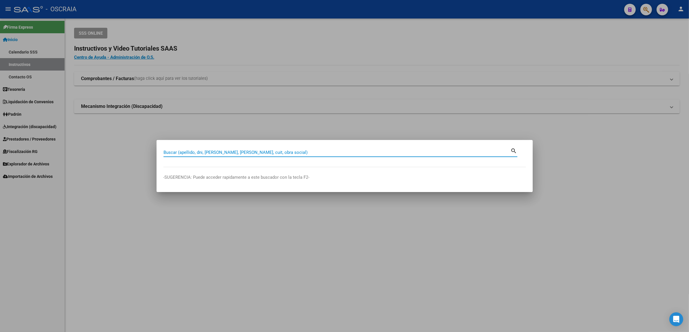
paste input "26549795"
type input "26549795"
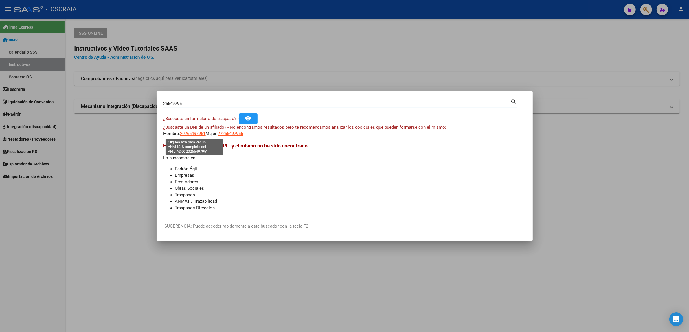
click at [193, 135] on span "20265497951" at bounding box center [192, 133] width 25 height 5
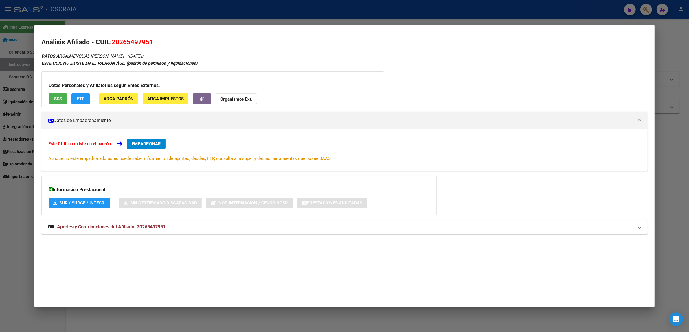
click at [102, 227] on span "Aportes y Contribuciones del Afiliado: 20265497951" at bounding box center [111, 226] width 109 height 5
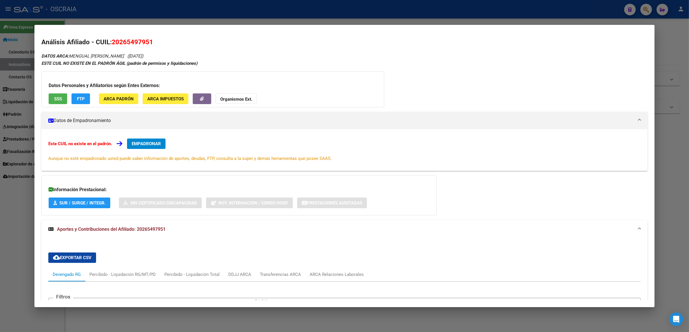
click at [56, 100] on span "SSS" at bounding box center [58, 98] width 8 height 5
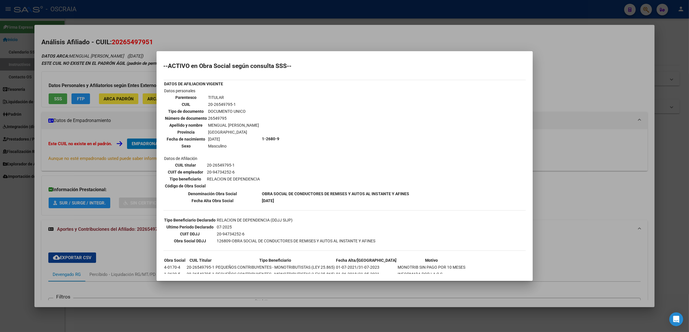
click at [275, 39] on div at bounding box center [344, 166] width 689 height 332
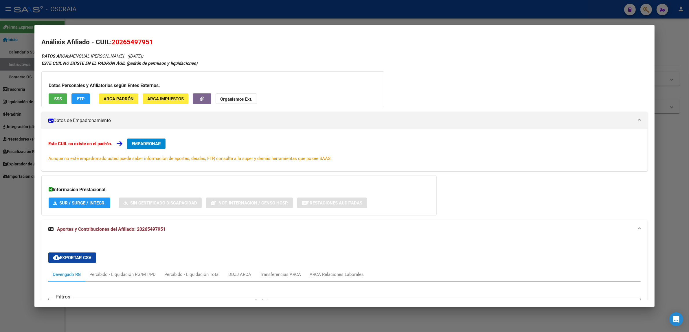
click at [141, 42] on span "20265497951" at bounding box center [132, 42] width 41 height 8
copy span "20265497951"
